Goal: Transaction & Acquisition: Obtain resource

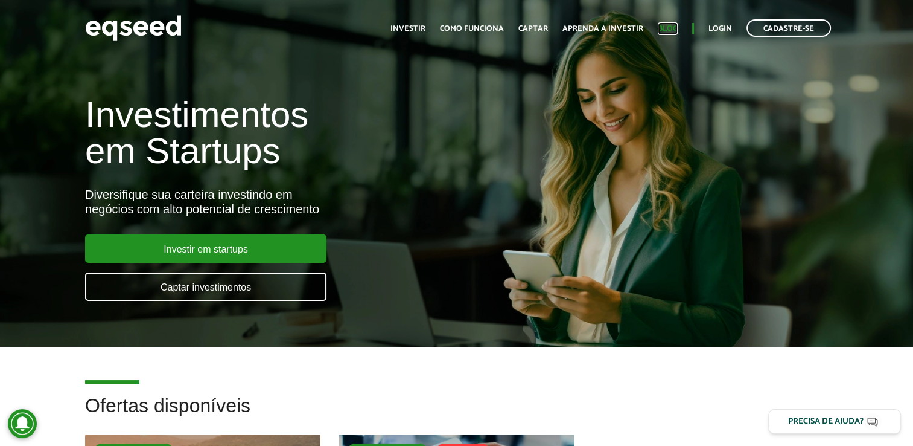
click at [668, 28] on link "Blog" at bounding box center [668, 29] width 20 height 8
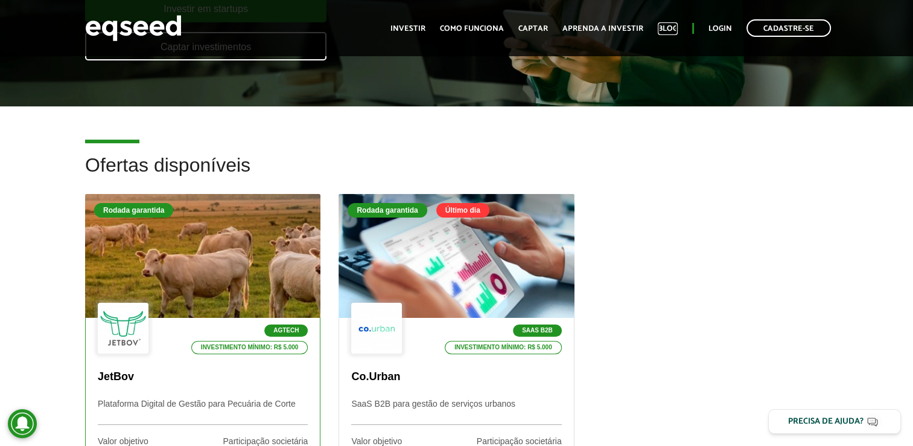
scroll to position [241, 0]
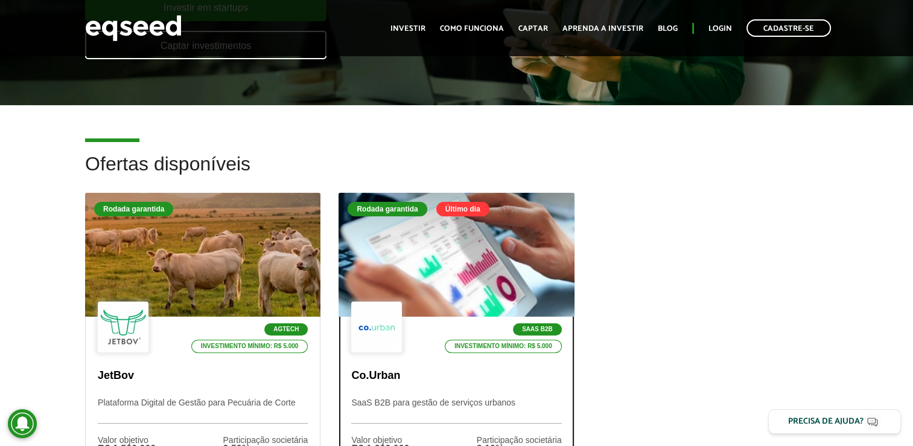
click at [457, 264] on div at bounding box center [456, 255] width 283 height 149
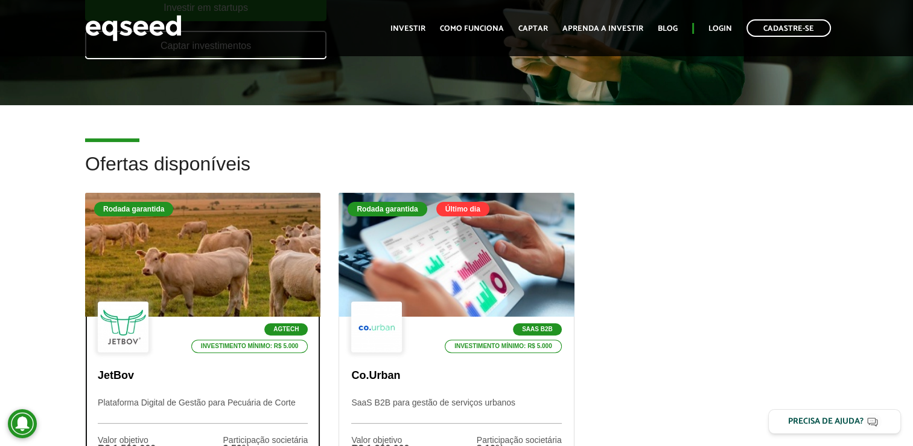
click at [227, 248] on div at bounding box center [203, 255] width 283 height 149
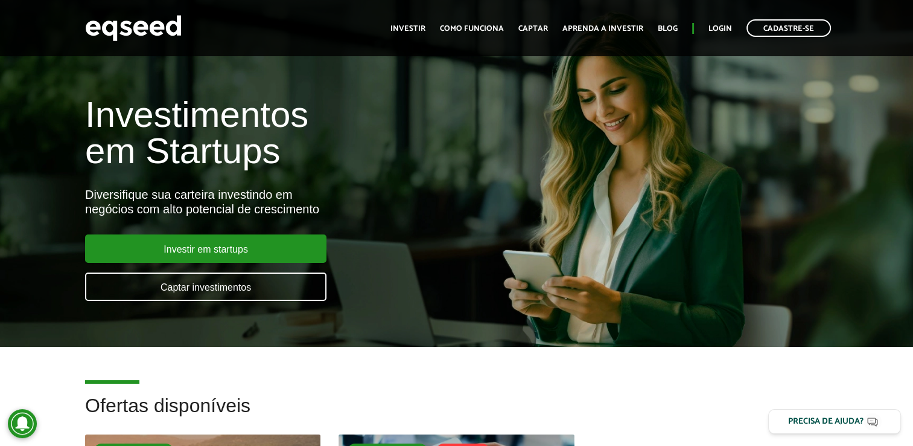
scroll to position [0, 0]
